Goal: Task Accomplishment & Management: Manage account settings

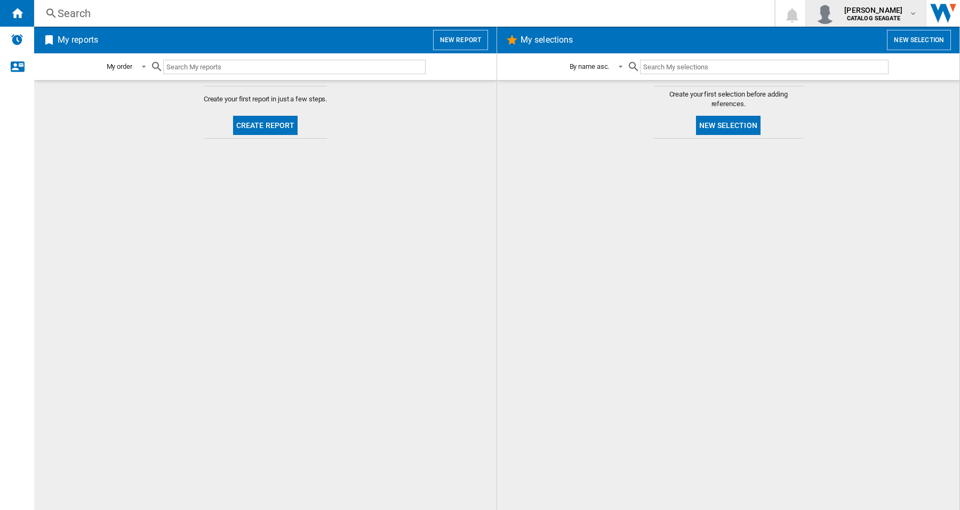
click at [913, 15] on md-icon "button" at bounding box center [913, 13] width 9 height 9
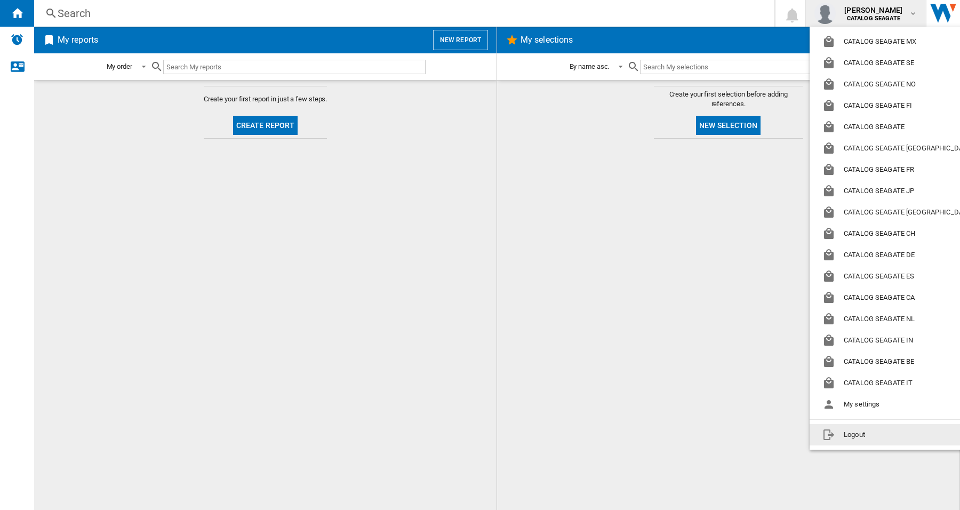
click at [861, 433] on button "Logout" at bounding box center [900, 434] width 180 height 21
